Goal: Communication & Community: Ask a question

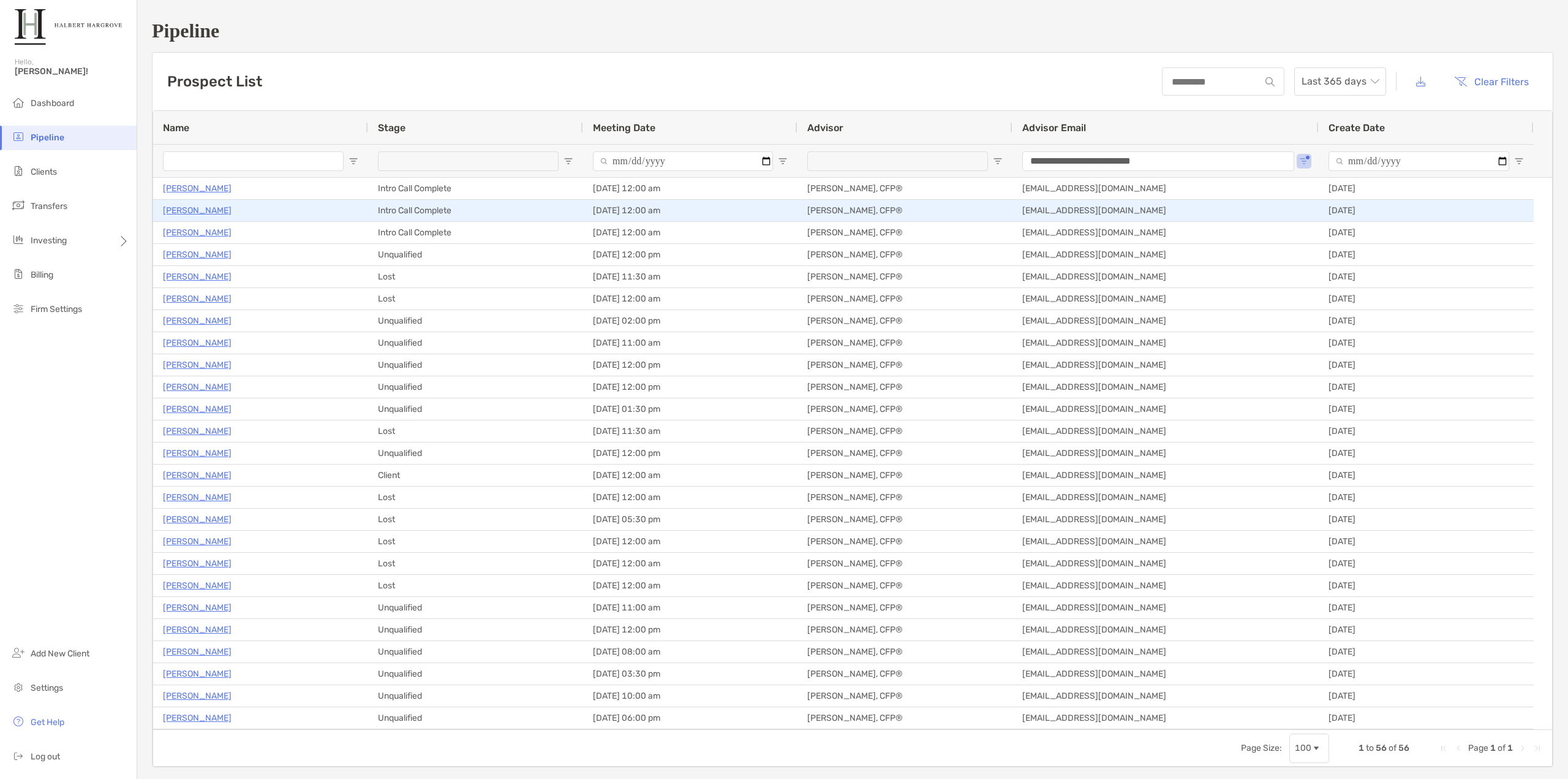
click at [186, 212] on p "[PERSON_NAME]" at bounding box center [197, 210] width 69 height 15
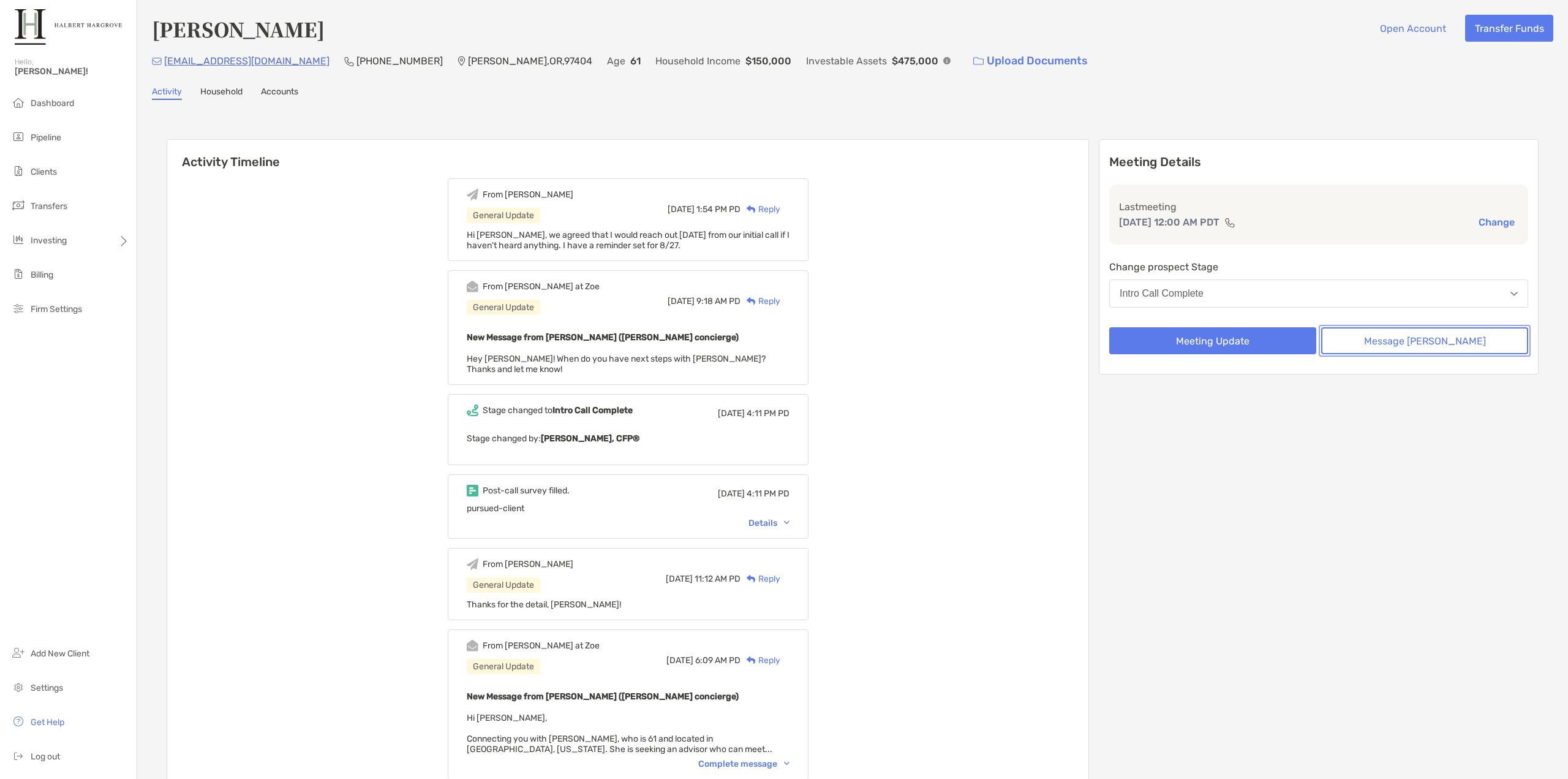
click at [1425, 346] on button "Message [PERSON_NAME]" at bounding box center [1425, 341] width 207 height 27
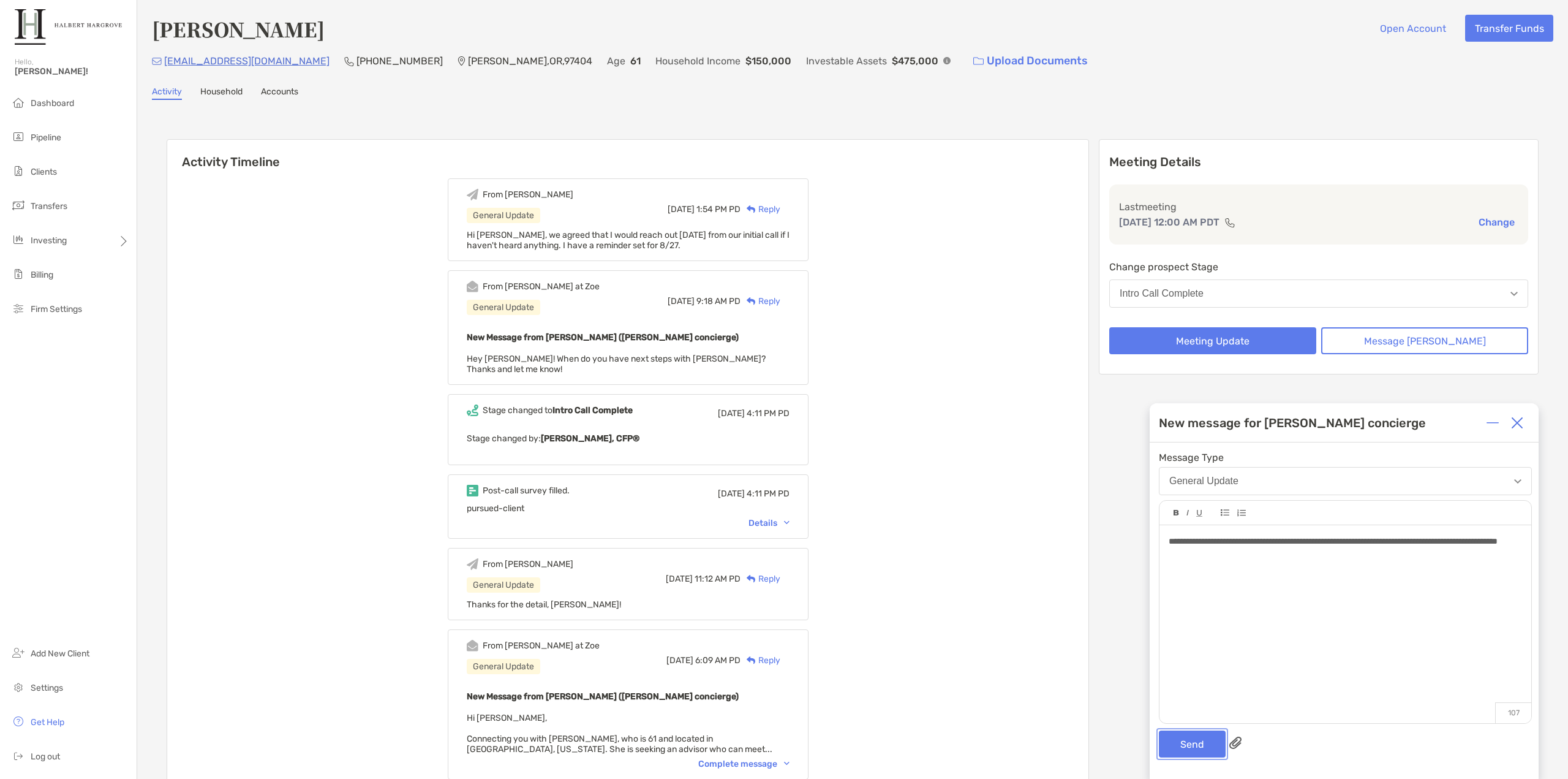
click at [1177, 737] on button "Send" at bounding box center [1193, 744] width 67 height 27
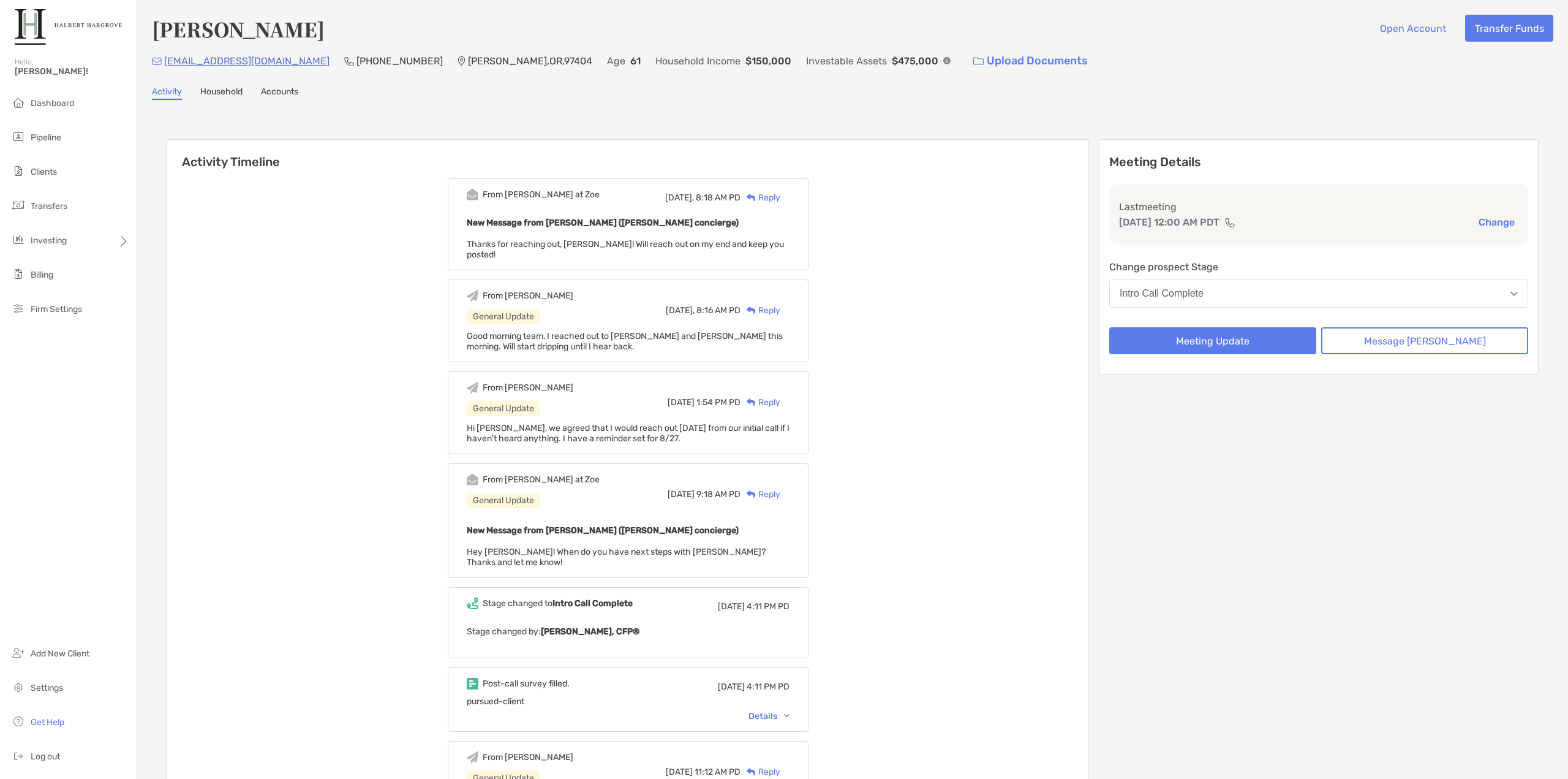
click at [671, 244] on span "Thanks for reaching out, [PERSON_NAME]! Will reach out on my end and keep you p…" at bounding box center [625, 249] width 317 height 21
